Goal: Task Accomplishment & Management: Manage account settings

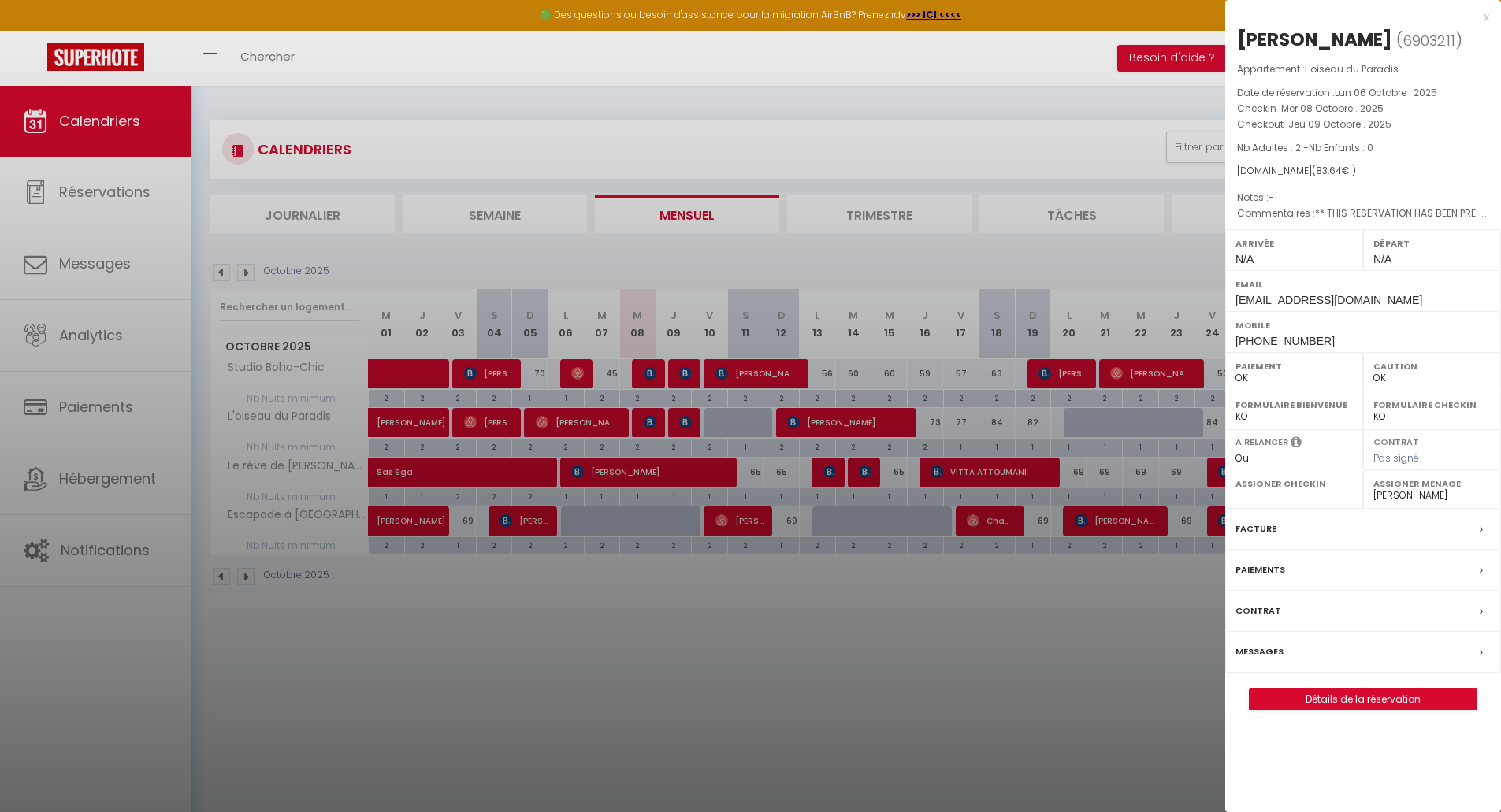
select select "0"
select select "48936"
click at [1487, 20] on div "x Marie Guiraud ( 6903211 ) Appartement : L'oiseau du Paradis Date de réservati…" at bounding box center [1363, 367] width 276 height 734
click at [1481, 14] on div "x" at bounding box center [1357, 17] width 264 height 19
